Goal: Find contact information: Find contact information

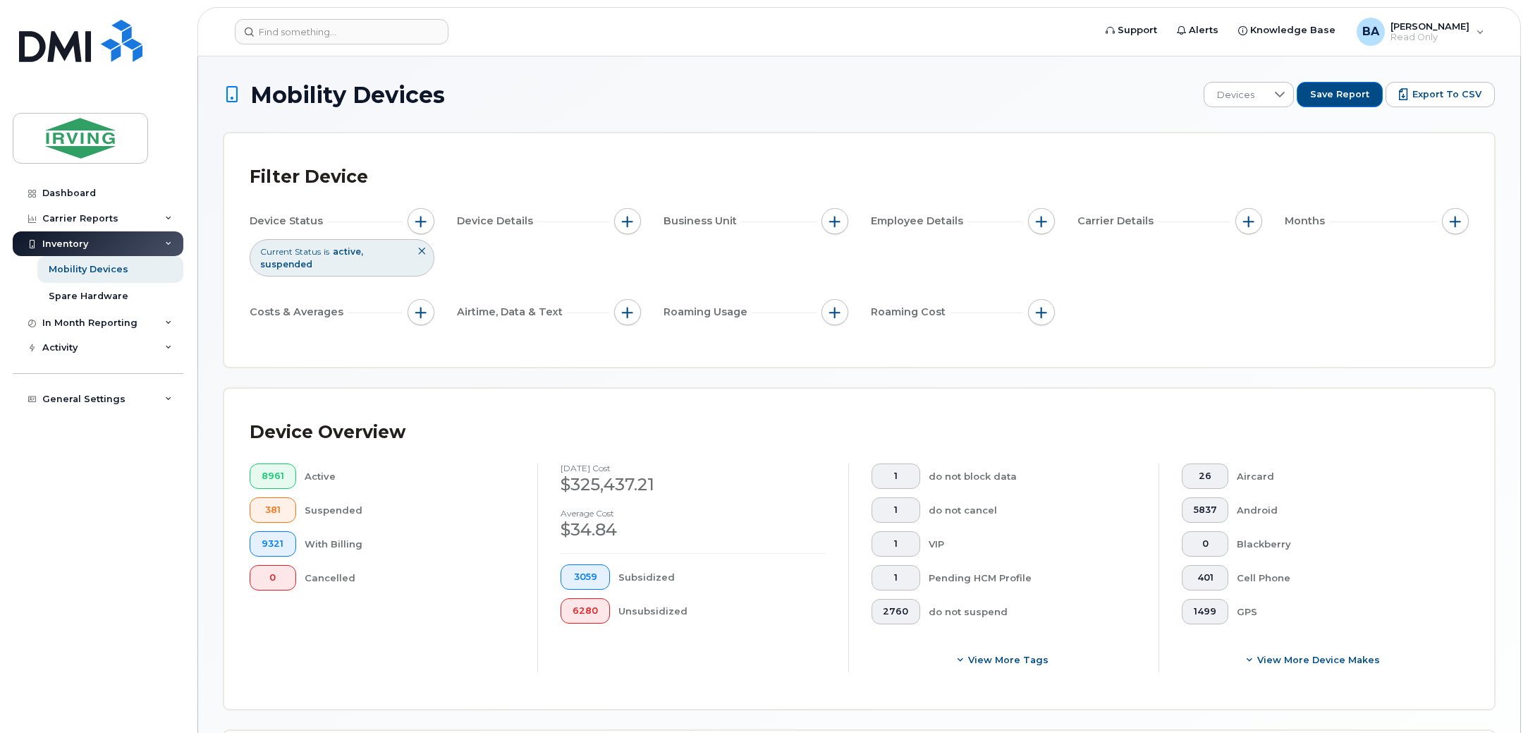
scroll to position [325, 0]
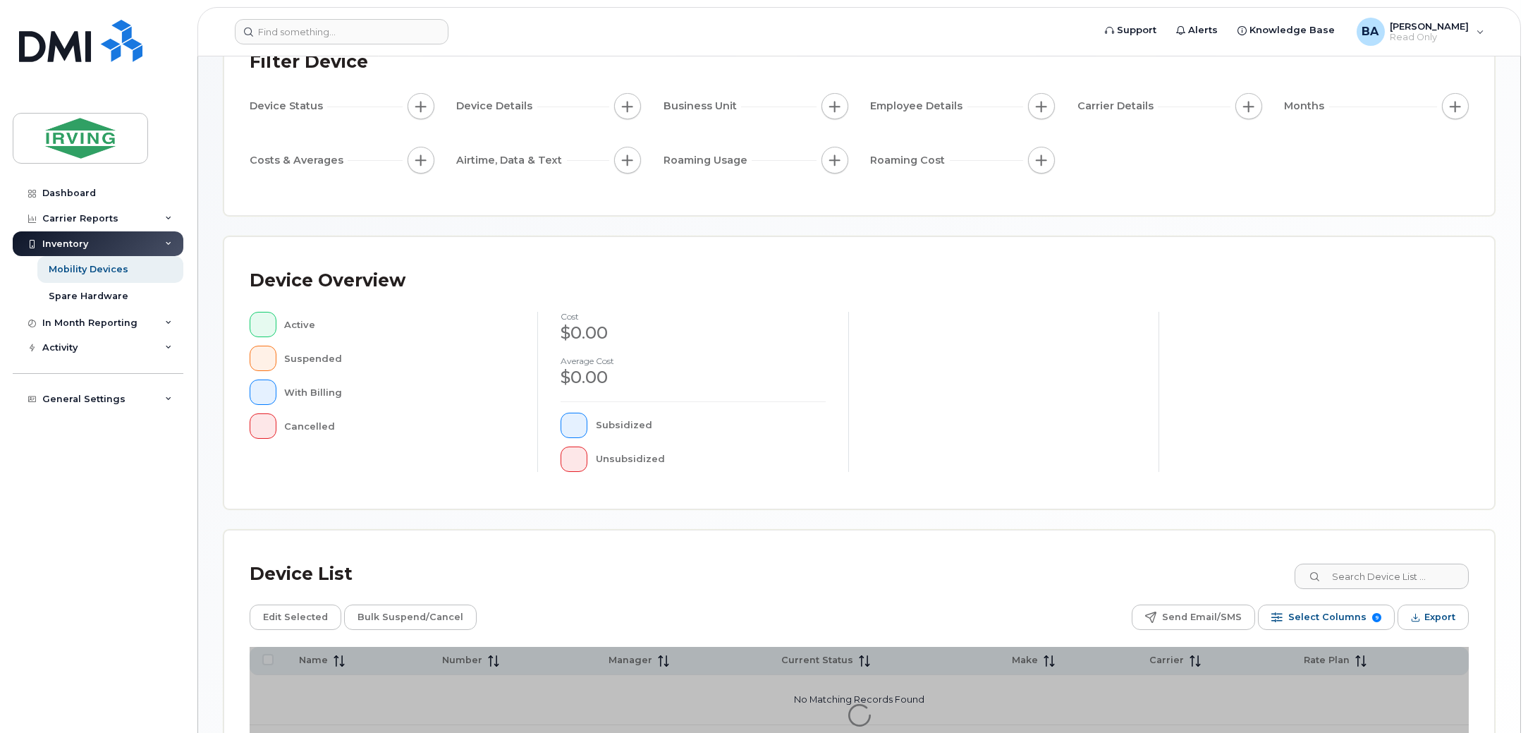
scroll to position [237, 0]
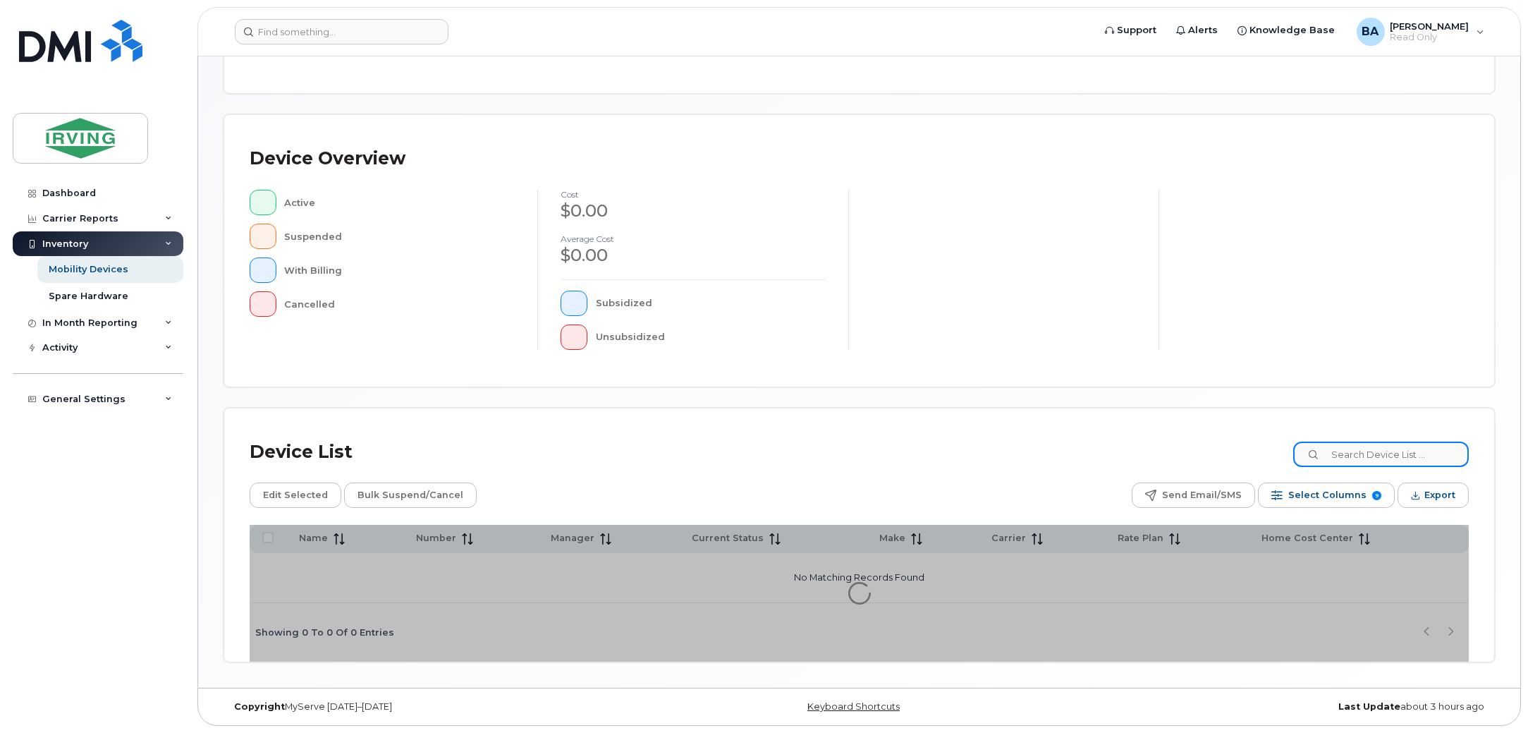
click at [1369, 448] on input at bounding box center [1381, 453] width 176 height 25
type input "[PERSON_NAME]"
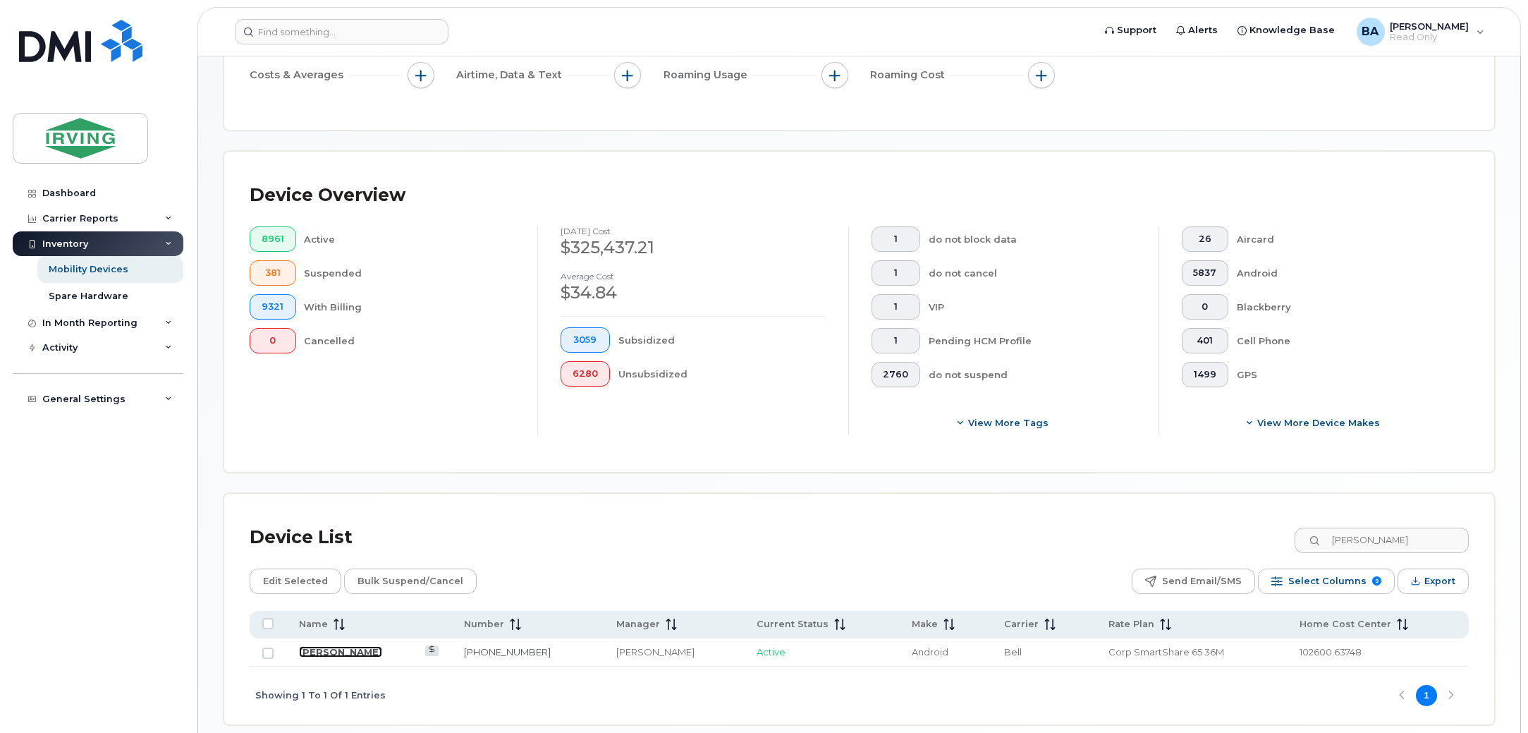
drag, startPoint x: 314, startPoint y: 647, endPoint x: 851, endPoint y: 649, distance: 536.6
click at [314, 647] on link "[PERSON_NAME]" at bounding box center [340, 651] width 83 height 11
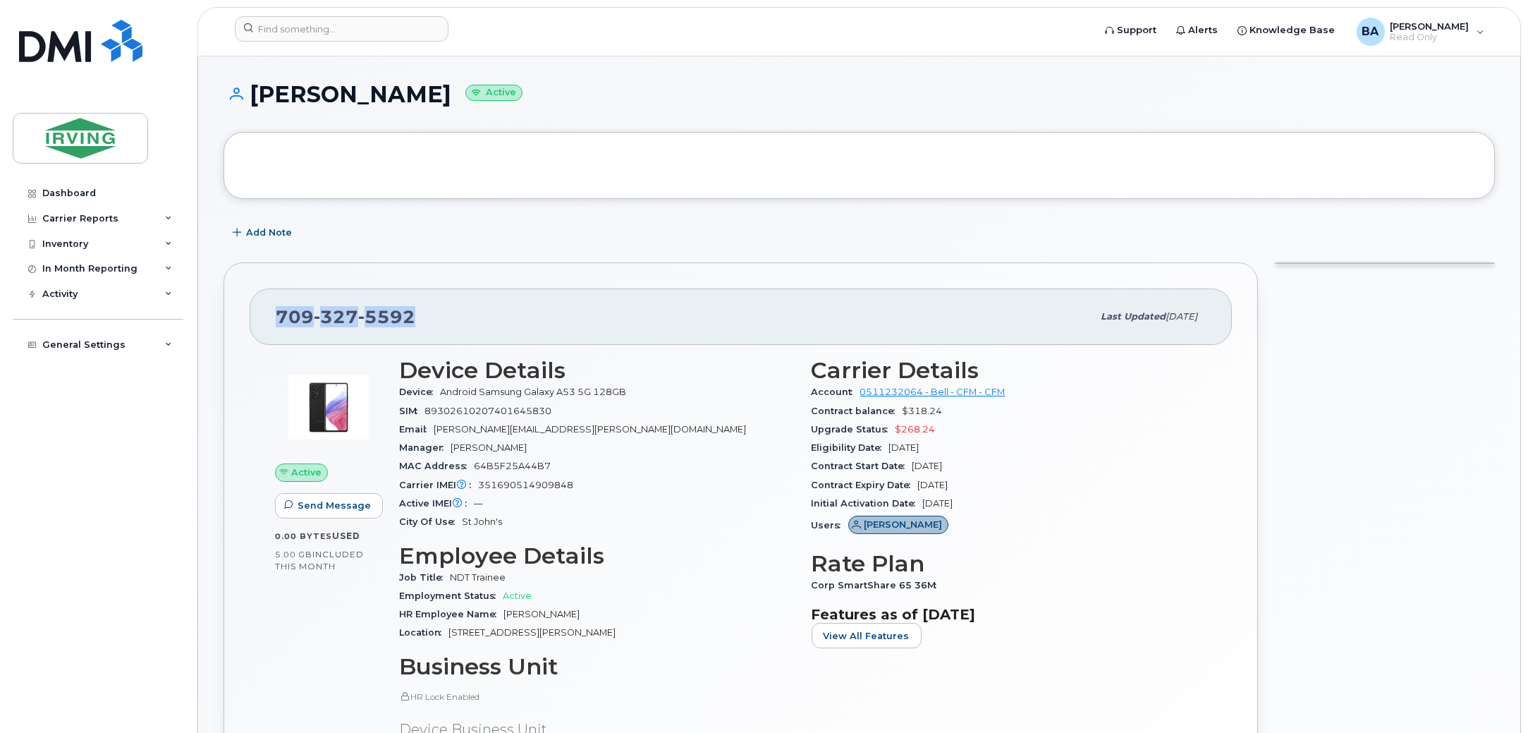
drag, startPoint x: 420, startPoint y: 314, endPoint x: 243, endPoint y: 314, distance: 177.7
click at [243, 314] on div "[PHONE_NUMBER] Last updated [DATE] Active Send Message 0.00 Bytes  used 5.00 GB…" at bounding box center [741, 563] width 1034 height 602
copy span "709 327 5592"
drag, startPoint x: 576, startPoint y: 432, endPoint x: 436, endPoint y: 426, distance: 140.4
click at [436, 426] on div "Email glover.curtis@cfmservice.ca" at bounding box center [597, 429] width 396 height 18
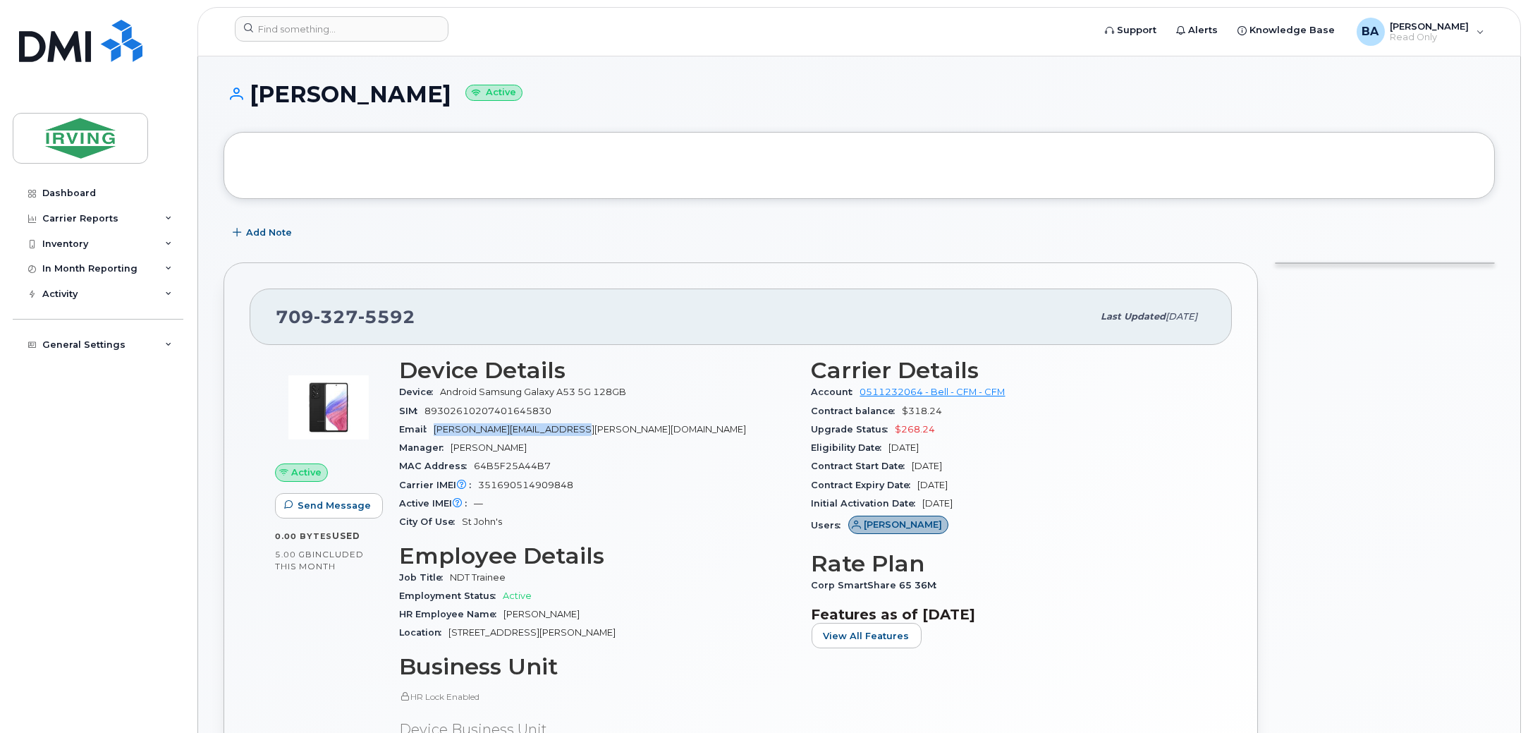
copy span "glover.curtis@cfmservice.ca"
